Goal: Task Accomplishment & Management: Manage account settings

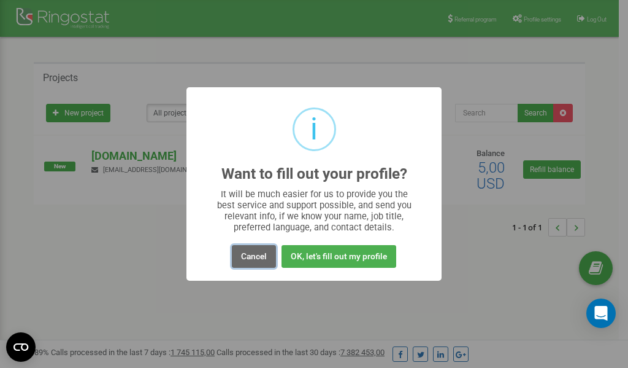
click at [260, 255] on button "Cancel" at bounding box center [254, 256] width 44 height 23
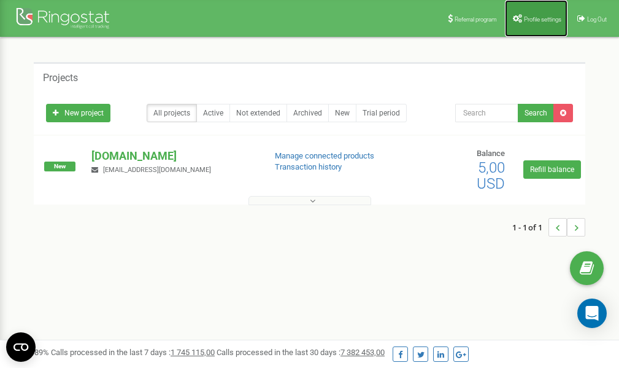
click at [529, 20] on span "Profile settings" at bounding box center [542, 19] width 37 height 7
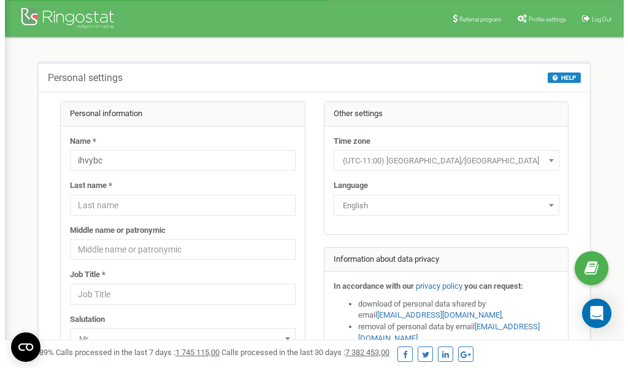
scroll to position [61, 0]
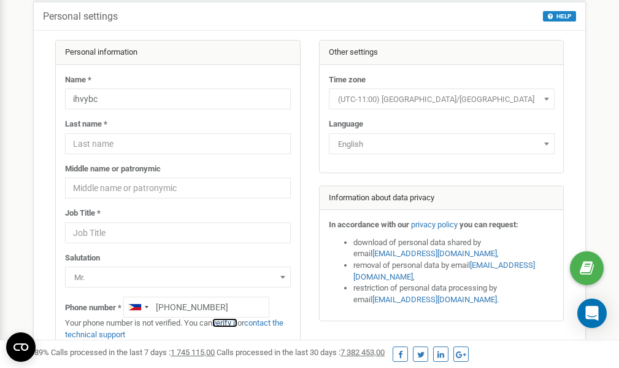
click at [231, 322] on link "verify it" at bounding box center [224, 322] width 25 height 9
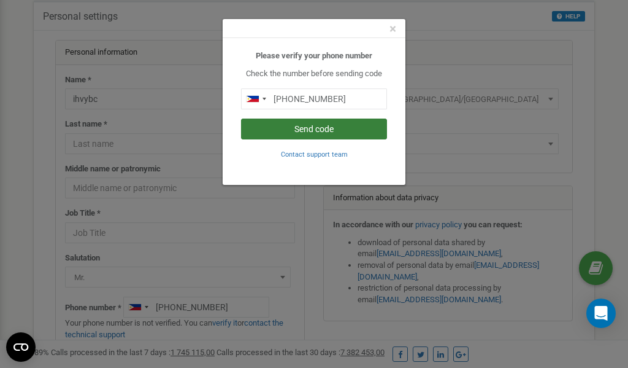
click at [314, 129] on button "Send code" at bounding box center [314, 128] width 146 height 21
